Goal: Entertainment & Leisure: Consume media (video, audio)

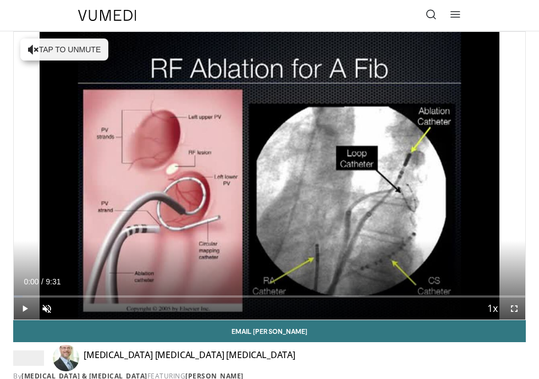
click at [26, 308] on span "Video Player" at bounding box center [25, 309] width 22 height 22
click at [47, 307] on span "Video Player" at bounding box center [47, 309] width 22 height 22
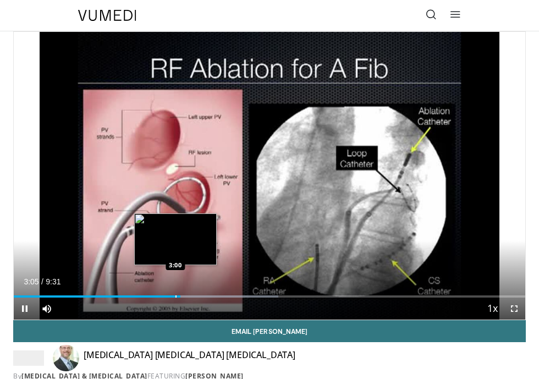
click at [175, 296] on div "Progress Bar" at bounding box center [175, 296] width 1 height 2
click at [170, 296] on div "Progress Bar" at bounding box center [170, 296] width 1 height 2
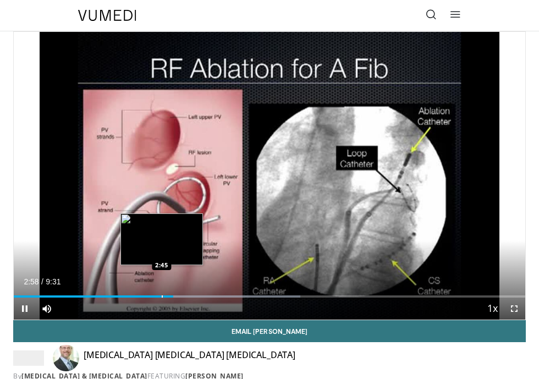
click at [162, 295] on div "Loaded : 55.97% 2:58 2:45" at bounding box center [269, 292] width 511 height 10
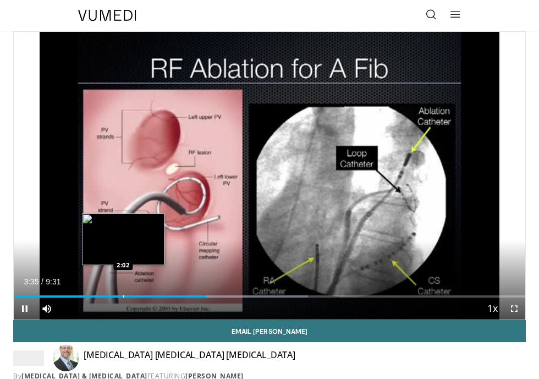
click at [123, 296] on div "Progress Bar" at bounding box center [123, 296] width 1 height 2
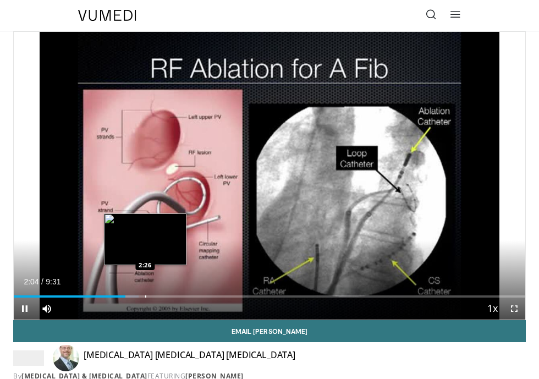
click at [145, 294] on div "10 seconds Tap to unmute" at bounding box center [269, 176] width 511 height 288
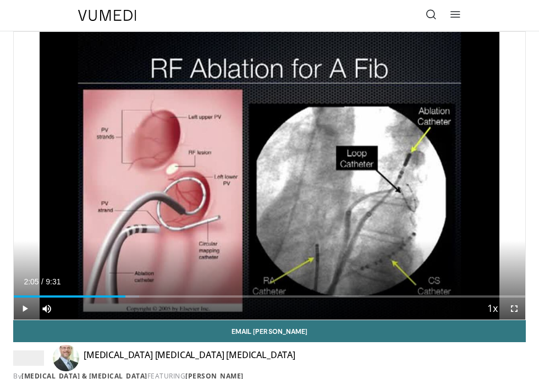
click at [23, 305] on span "Video Player" at bounding box center [25, 309] width 22 height 22
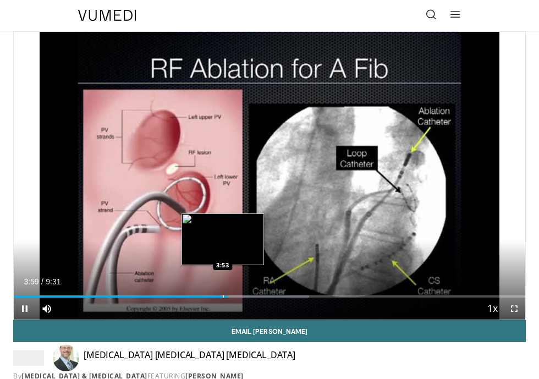
click at [223, 296] on div "Progress Bar" at bounding box center [223, 296] width 1 height 2
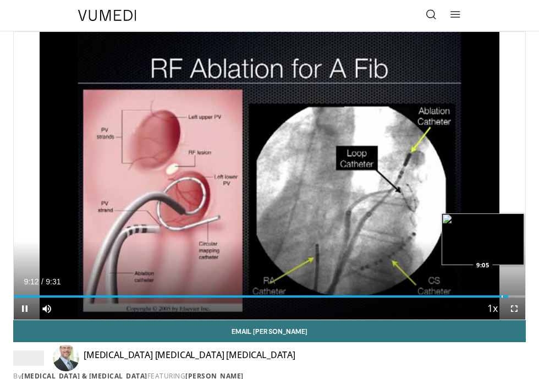
click at [502, 296] on div "Progress Bar" at bounding box center [502, 296] width 1 height 2
click at [496, 296] on div "Progress Bar" at bounding box center [496, 296] width 1 height 2
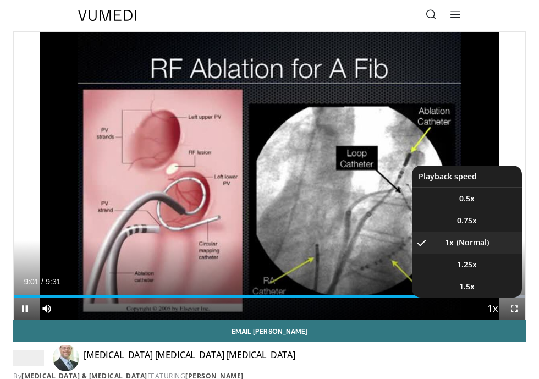
click at [489, 298] on button "Playback Rate" at bounding box center [492, 309] width 22 height 22
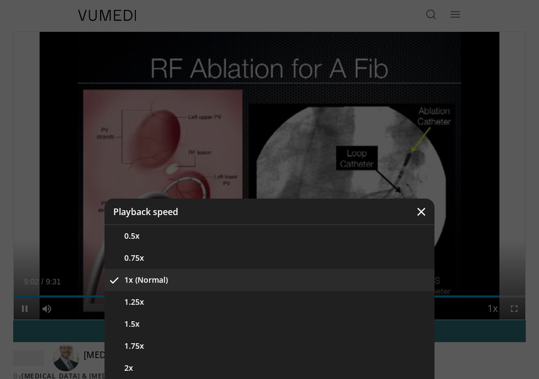
click at [479, 211] on div "Video Player" at bounding box center [269, 189] width 539 height 379
click at [423, 214] on icon "Video Player" at bounding box center [421, 211] width 11 height 11
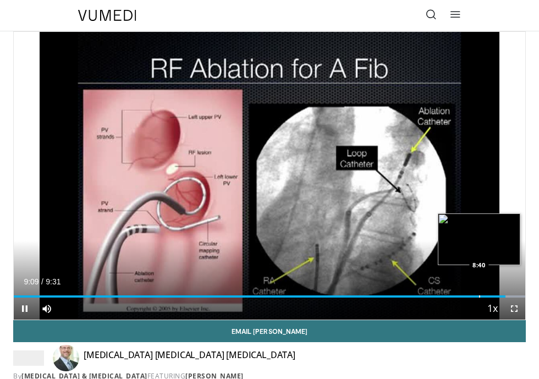
click at [480, 294] on div "Loaded : 99.98% 9:09 8:40" at bounding box center [269, 292] width 511 height 10
click at [467, 296] on div "Progress Bar" at bounding box center [467, 296] width 1 height 2
